Goal: Transaction & Acquisition: Purchase product/service

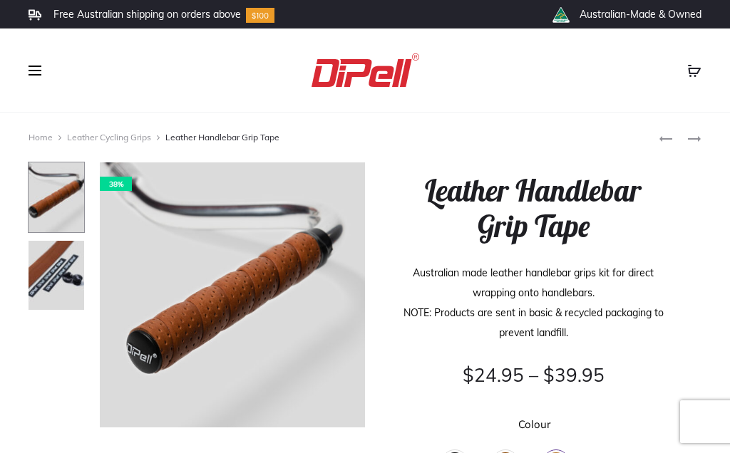
click at [696, 136] on icon "Product navigation" at bounding box center [694, 139] width 14 height 14
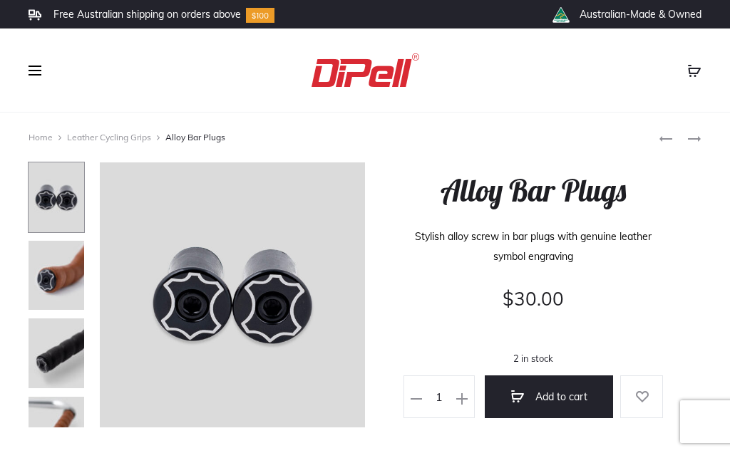
click at [699, 138] on use "Product navigation" at bounding box center [694, 139] width 13 height 6
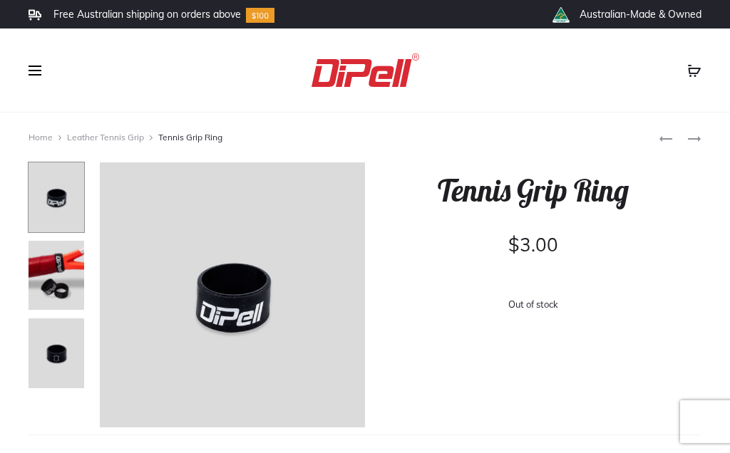
click at [32, 67] on span at bounding box center [39, 70] width 21 height 21
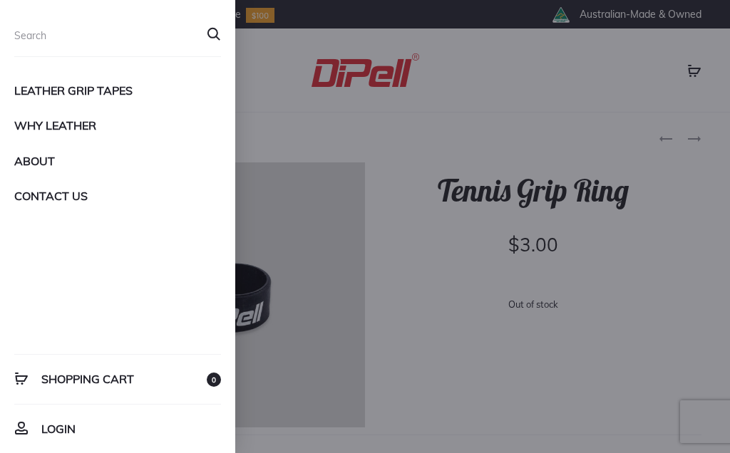
click at [30, 91] on link "Leather Grip Tapes" at bounding box center [117, 90] width 207 height 24
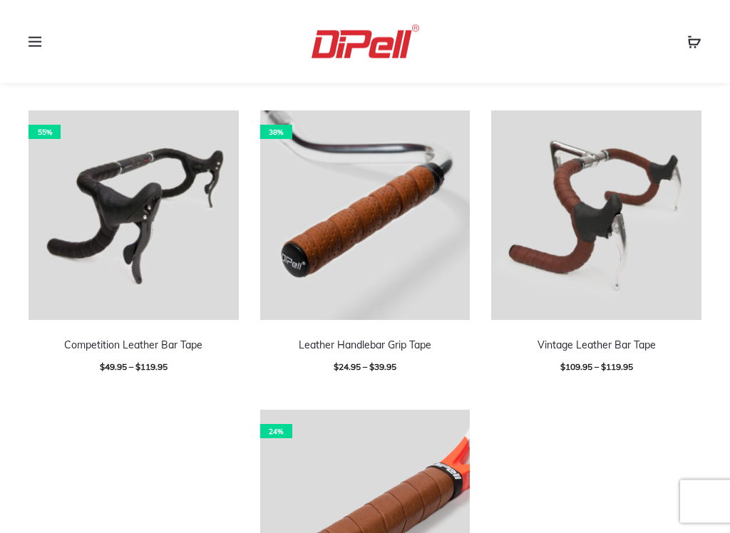
scroll to position [443, 0]
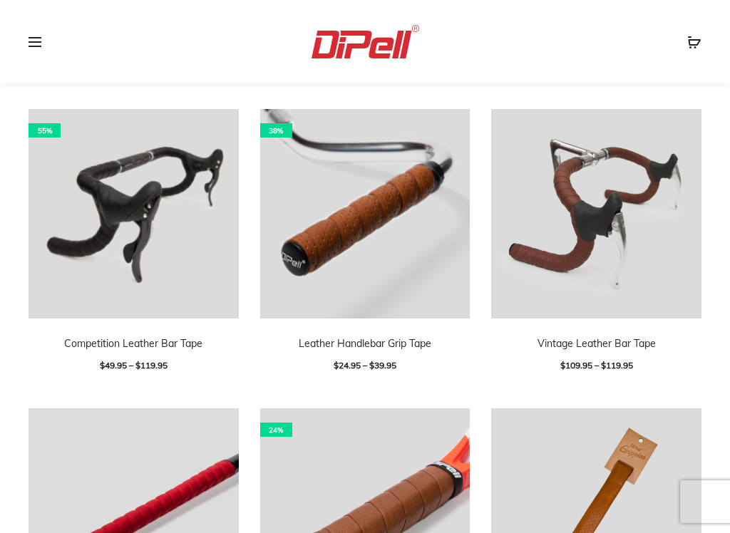
click at [636, 341] on link "Vintage Leather Bar Tape" at bounding box center [596, 343] width 118 height 13
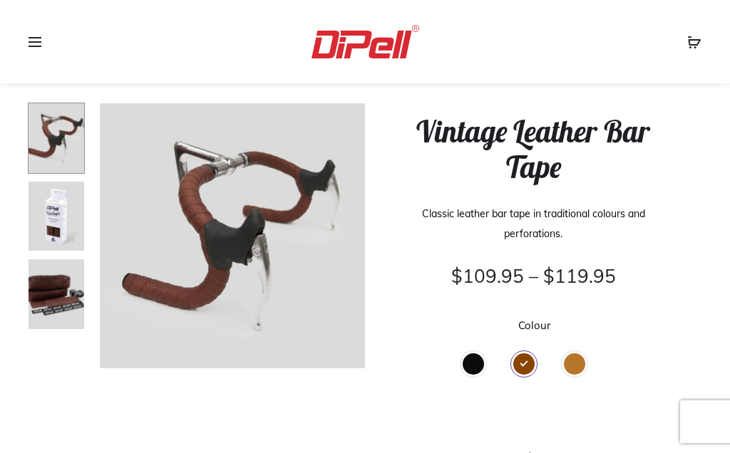
scroll to position [58, 0]
click at [467, 361] on div "Black" at bounding box center [473, 364] width 21 height 21
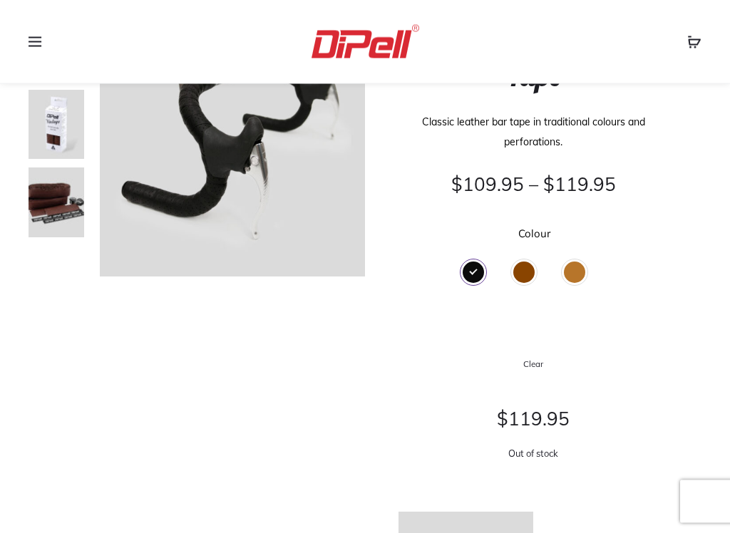
scroll to position [149, 0]
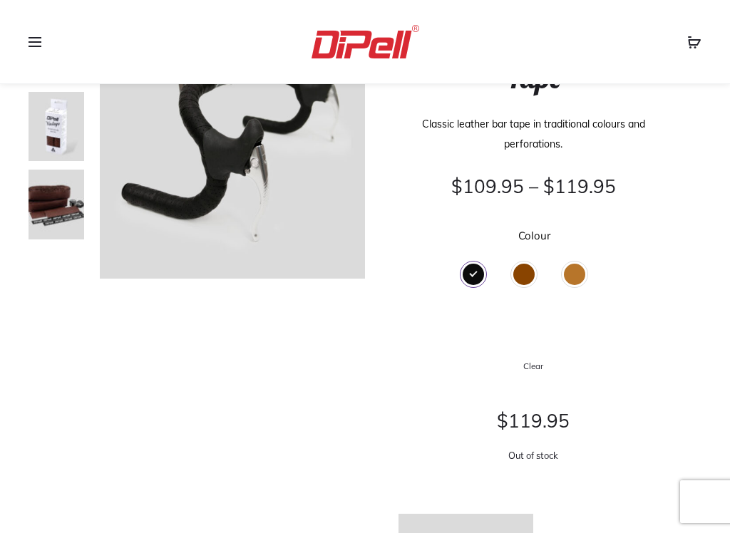
click at [578, 274] on div "Tan" at bounding box center [574, 274] width 21 height 21
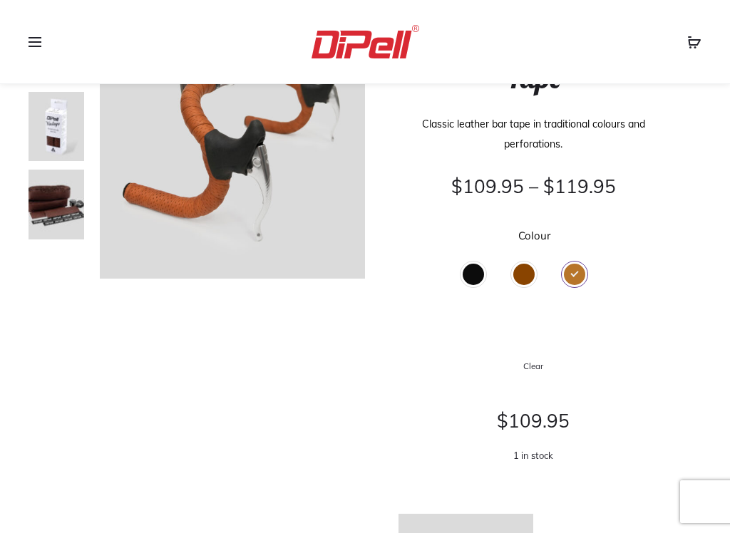
click at [526, 272] on div "Brown" at bounding box center [523, 274] width 21 height 21
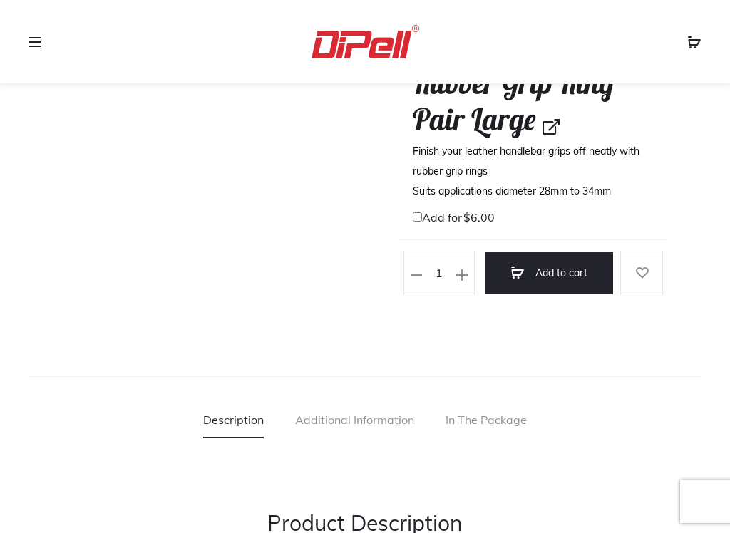
scroll to position [997, 0]
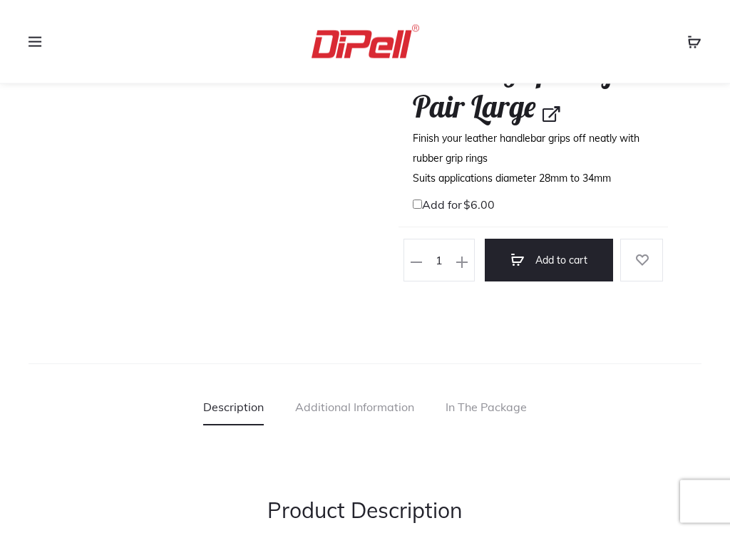
click at [558, 251] on button "Add to cart" at bounding box center [549, 260] width 128 height 43
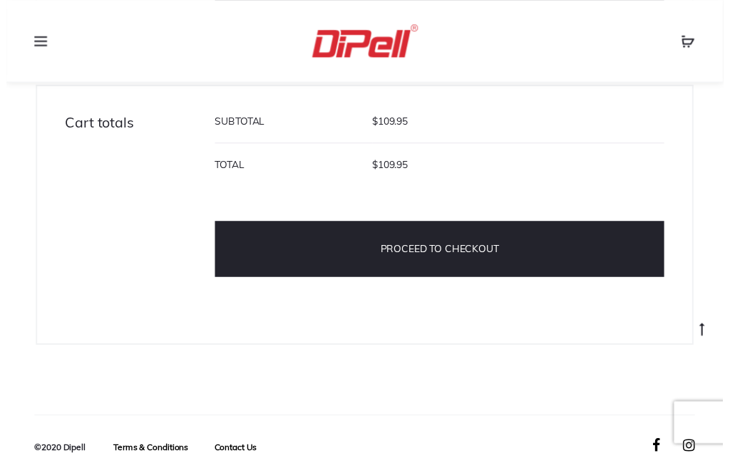
scroll to position [578, 0]
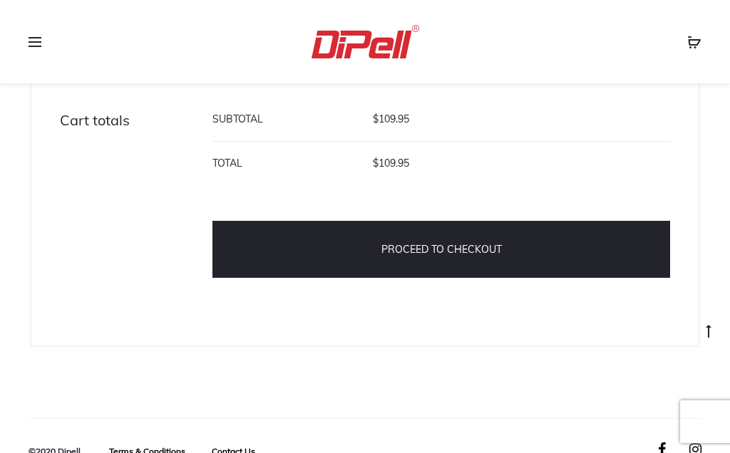
click at [419, 252] on link "Proceed to checkout" at bounding box center [441, 249] width 458 height 57
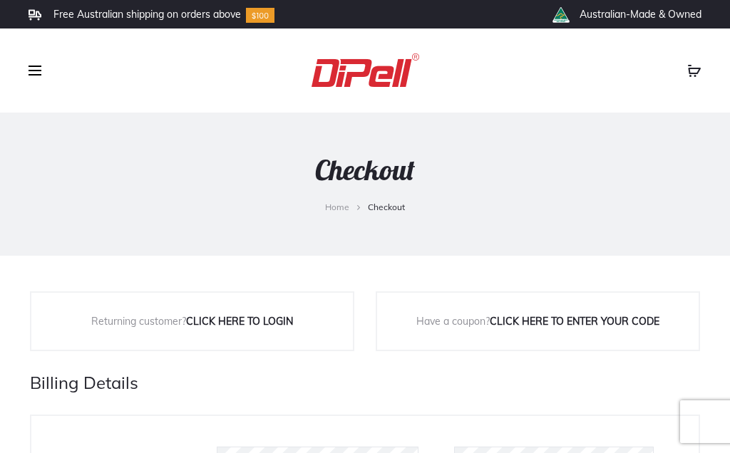
select select "VIC"
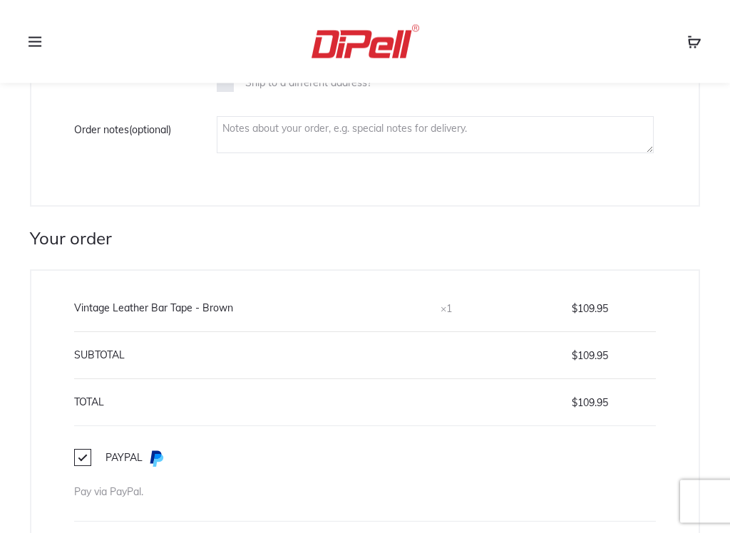
scroll to position [1075, 0]
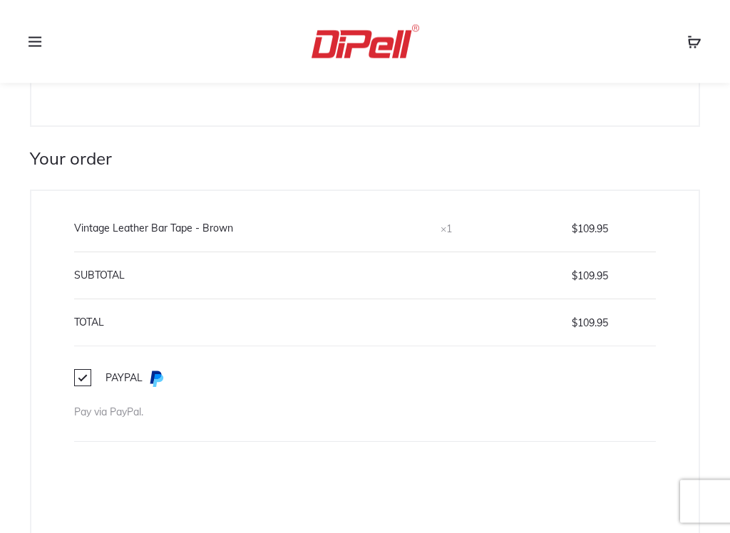
click at [81, 386] on label "PayPal" at bounding box center [119, 379] width 91 height 16
click at [0, 0] on input "PayPal" at bounding box center [0, 0] width 0 height 0
click at [81, 381] on label "PayPal" at bounding box center [119, 379] width 91 height 16
click at [0, 0] on input "PayPal" at bounding box center [0, 0] width 0 height 0
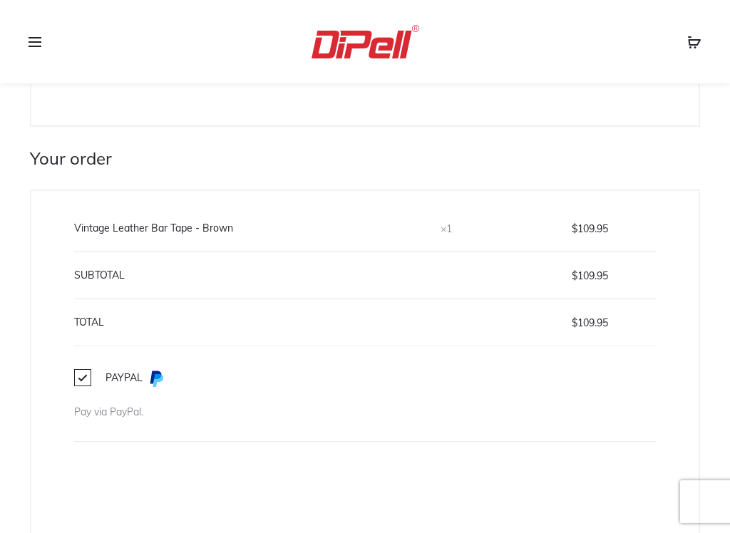
click at [86, 381] on label "PayPal" at bounding box center [119, 379] width 91 height 16
click at [0, 0] on input "PayPal" at bounding box center [0, 0] width 0 height 0
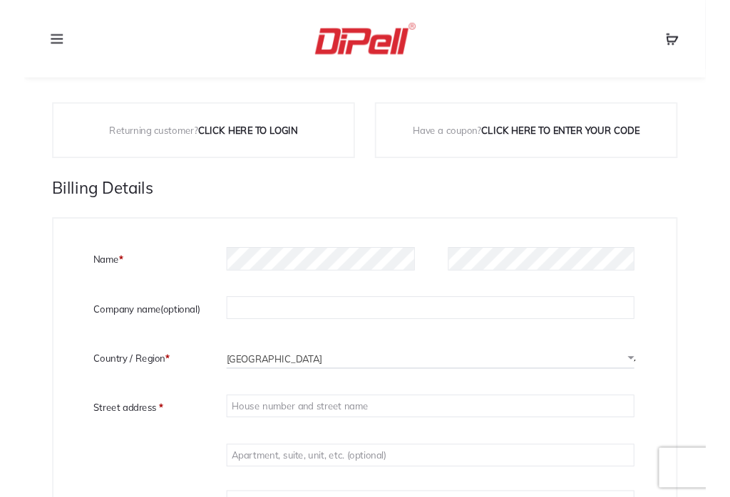
scroll to position [192, 0]
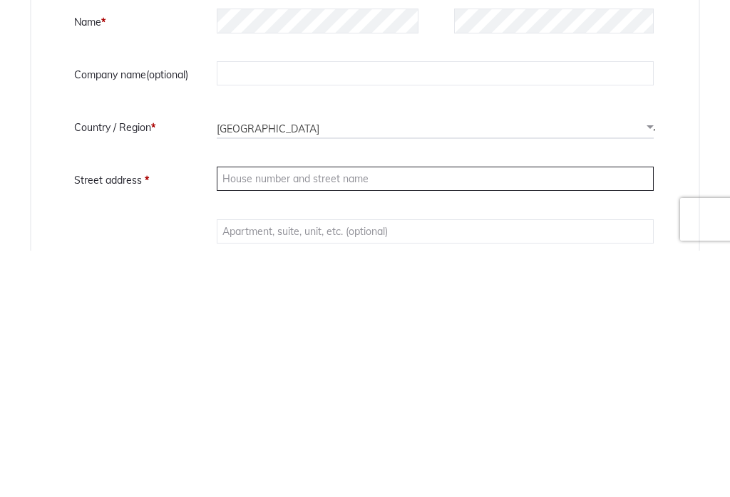
click at [235, 413] on input "Street address *" at bounding box center [435, 425] width 437 height 24
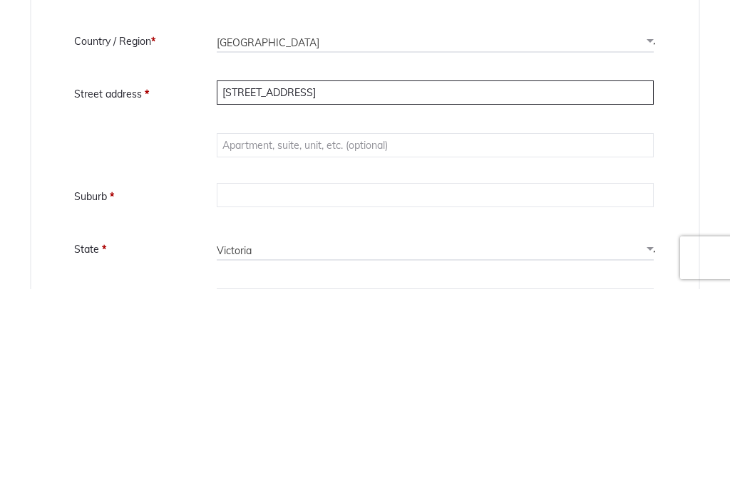
scroll to position [336, 0]
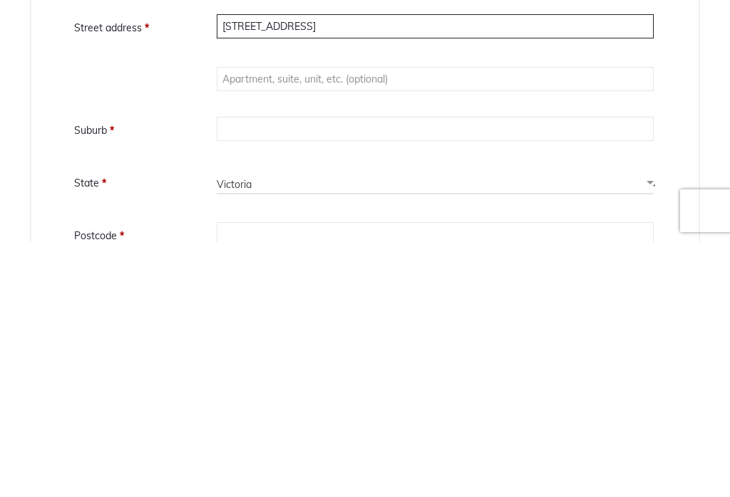
type input "[STREET_ADDRESS]"
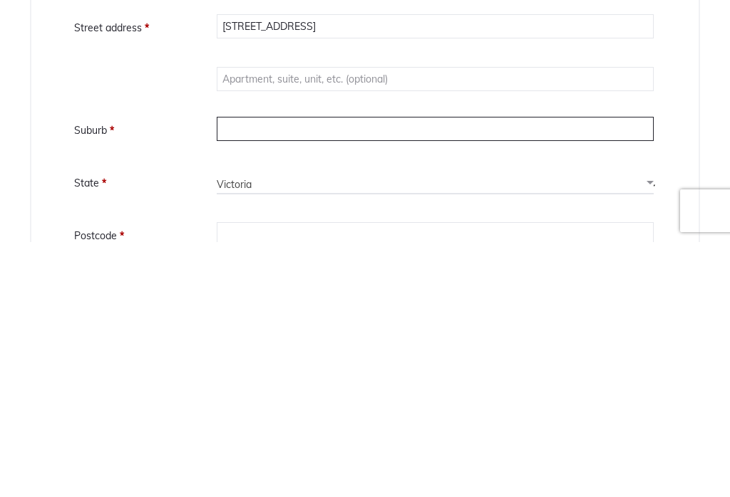
click at [234, 372] on input "Suburb *" at bounding box center [435, 384] width 437 height 24
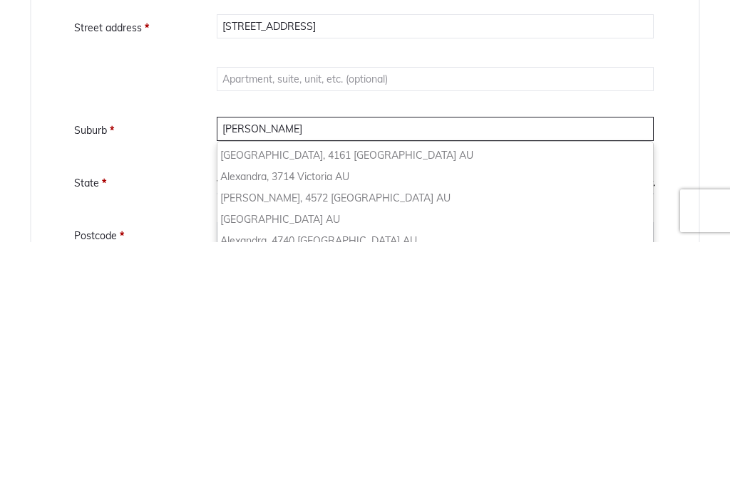
type input "[PERSON_NAME]"
click at [262, 421] on div "Alexandra, 3714 Victoria AU" at bounding box center [435, 431] width 430 height 21
type input "3714"
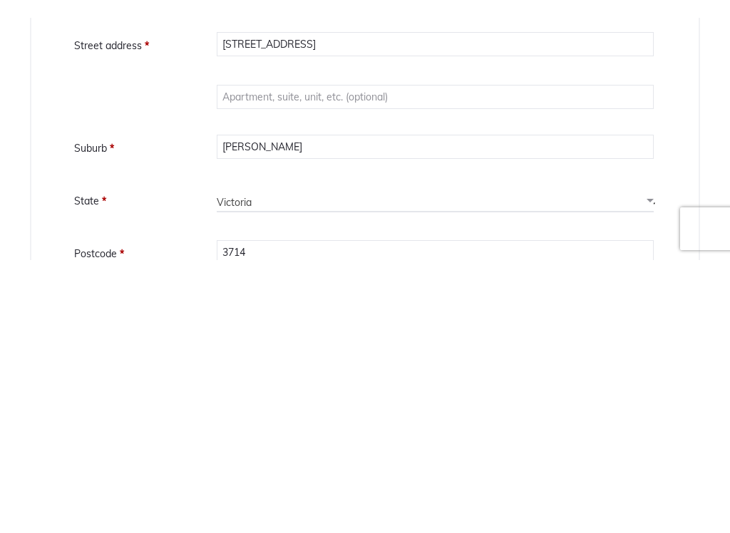
scroll to position [592, 0]
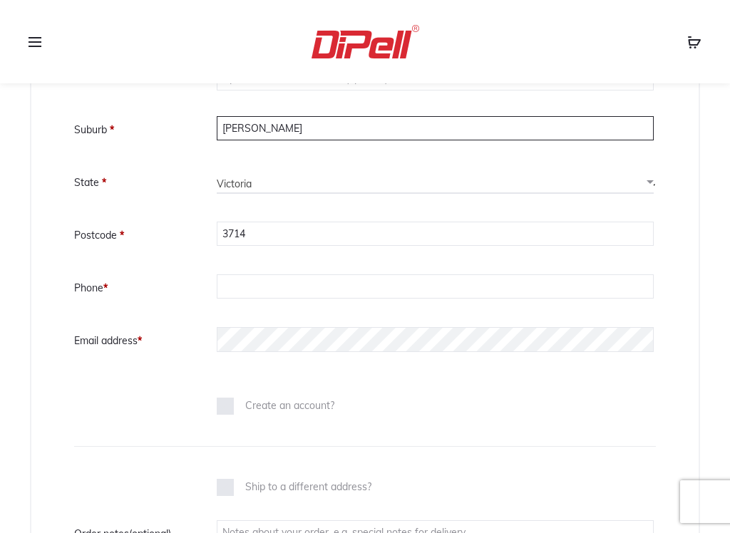
type input "[PERSON_NAME]"
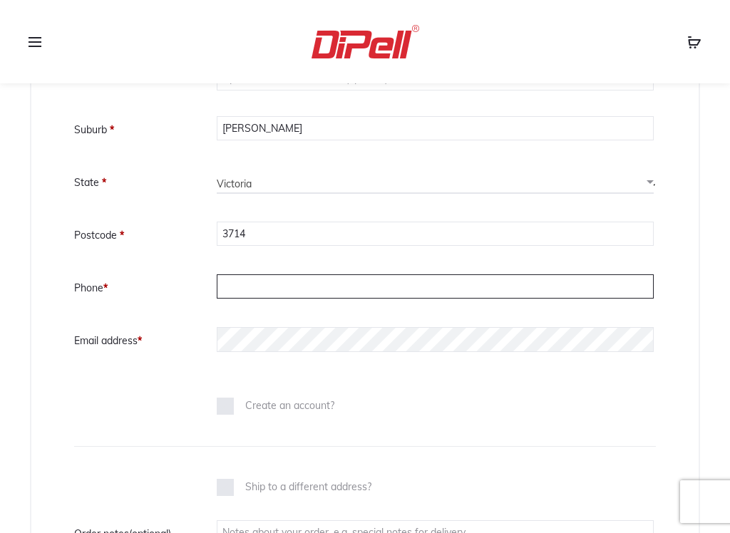
click at [225, 289] on input "Phone *" at bounding box center [435, 286] width 437 height 24
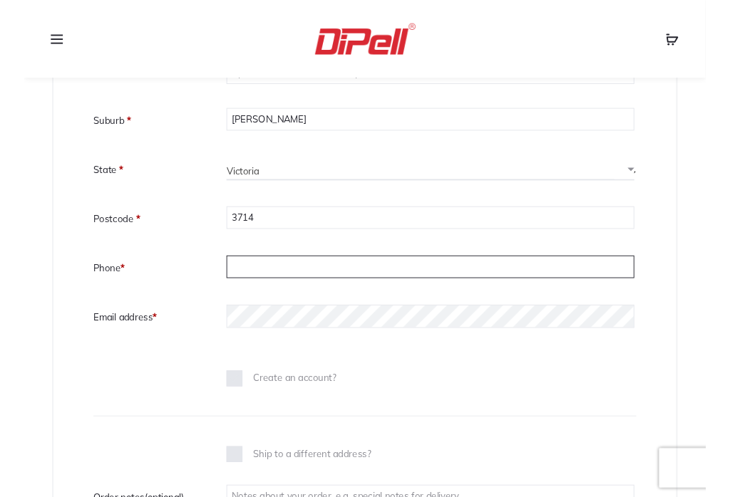
scroll to position [591, 0]
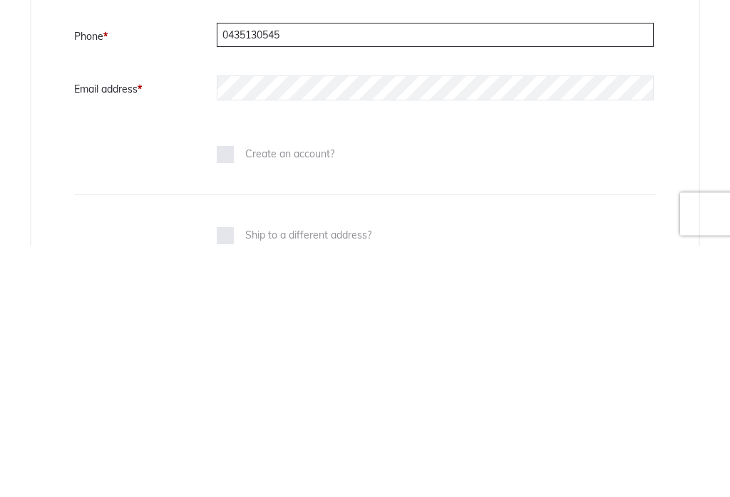
type input "0435130545"
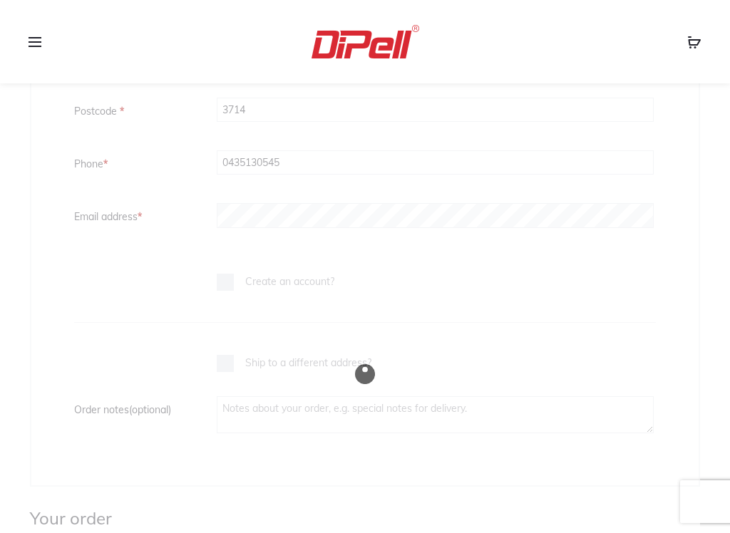
scroll to position [728, 0]
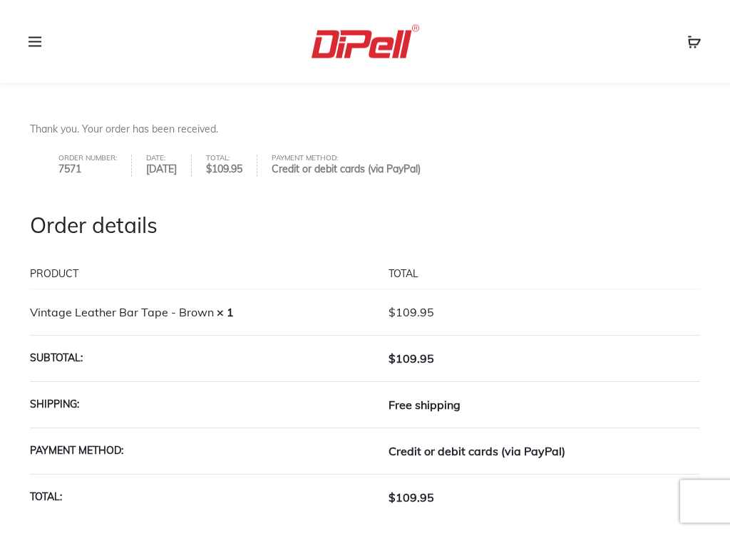
scroll to position [172, 0]
